Goal: Task Accomplishment & Management: Complete application form

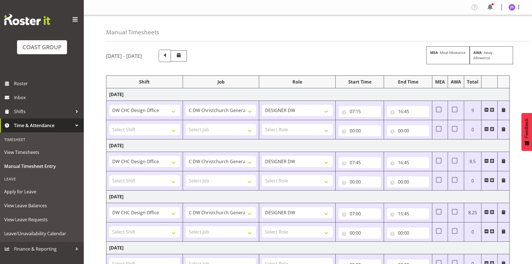
select select "1512"
select select "624"
select select "1512"
select select "624"
select select "1512"
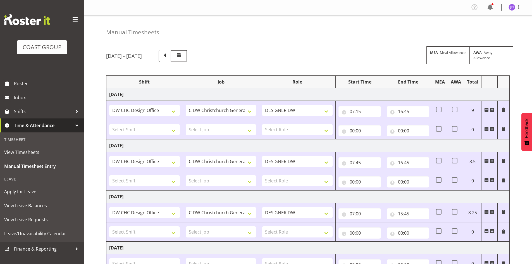
select select "624"
select select "1512"
select select "624"
select select "1512"
select select "624"
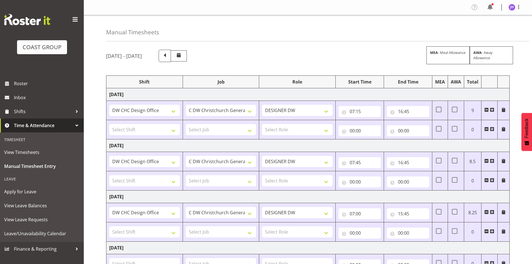
select select "1512"
select select "624"
select select "1512"
select select "624"
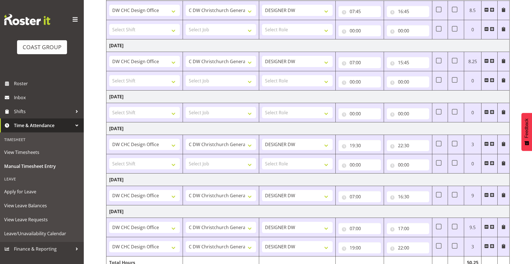
scroll to position [179, 0]
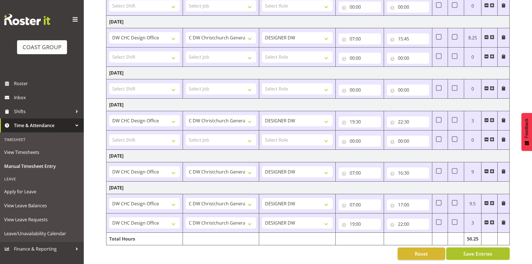
click at [464, 250] on span "Save Entries" at bounding box center [477, 253] width 29 height 7
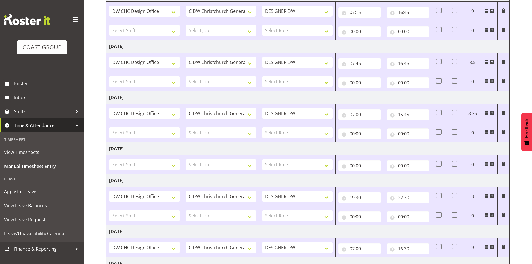
scroll to position [39, 0]
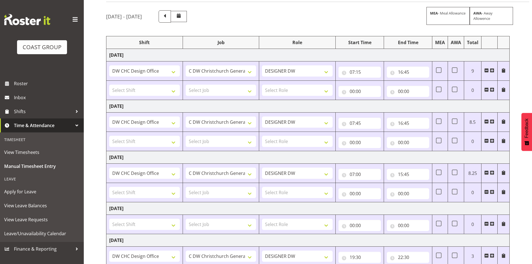
click at [484, 140] on td at bounding box center [489, 141] width 16 height 19
click at [486, 139] on span at bounding box center [486, 140] width 4 height 4
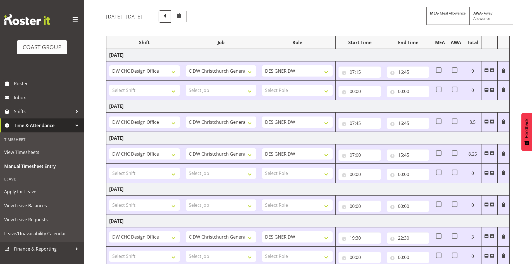
click at [485, 88] on span at bounding box center [486, 89] width 4 height 4
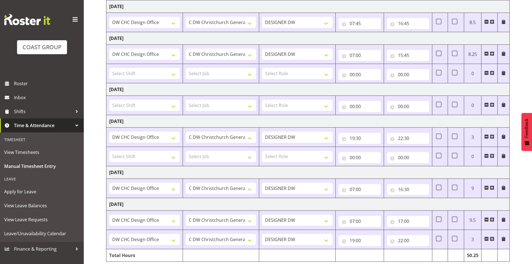
scroll to position [123, 0]
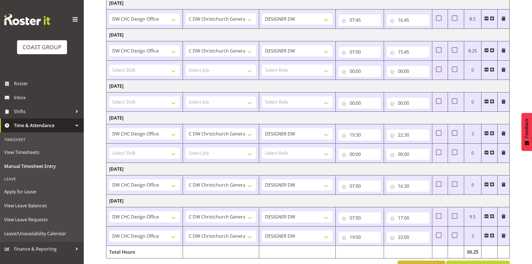
click at [486, 151] on span at bounding box center [486, 152] width 4 height 4
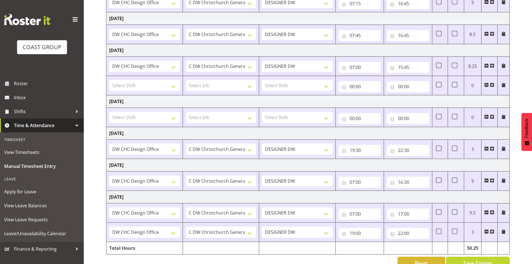
scroll to position [121, 0]
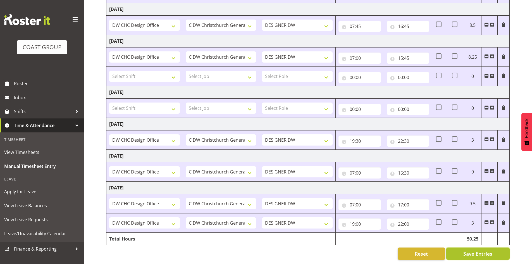
click at [473, 250] on span "Save Entries" at bounding box center [477, 253] width 29 height 7
click at [498, 249] on button "Save Entries" at bounding box center [477, 253] width 63 height 12
click at [486, 250] on span "Save Entries" at bounding box center [477, 253] width 29 height 7
